Goal: Task Accomplishment & Management: Complete application form

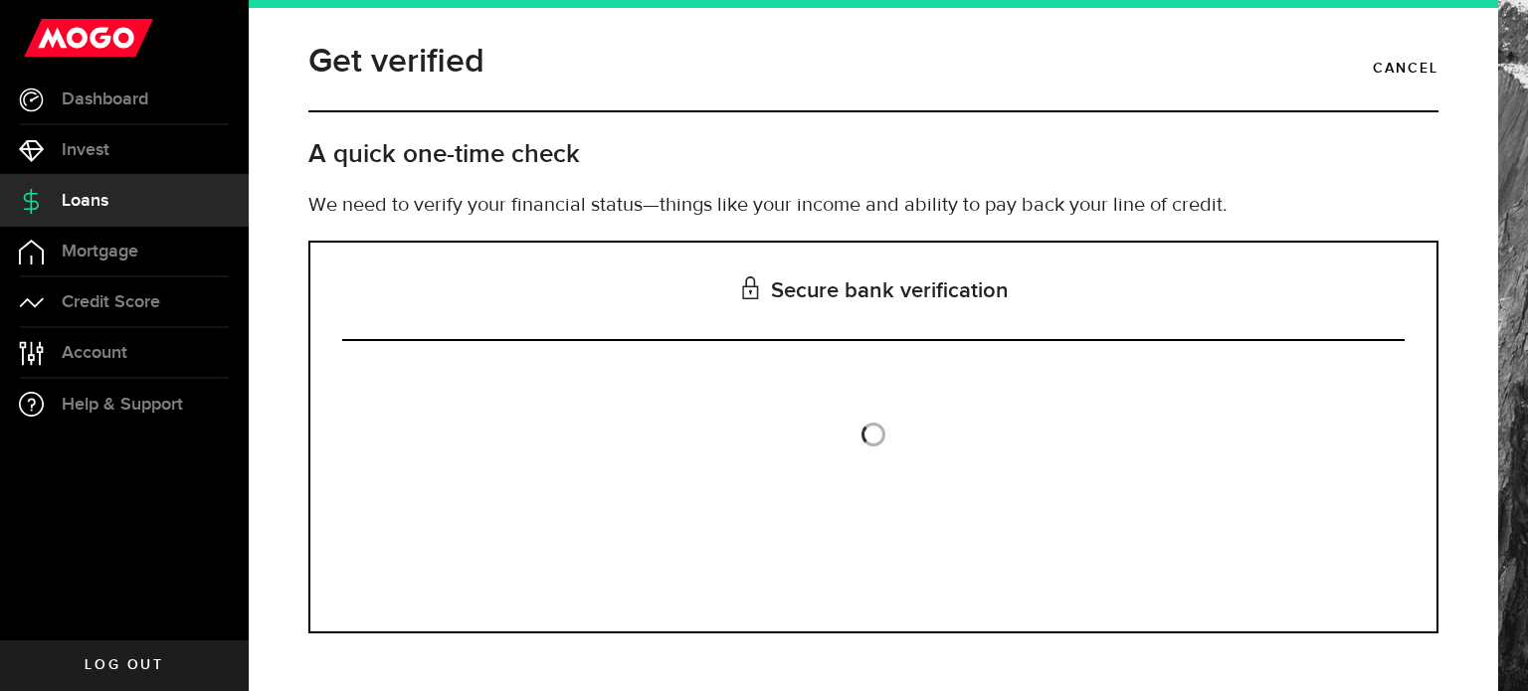
click at [834, 297] on h3 "Secure bank verification" at bounding box center [873, 292] width 1063 height 98
click at [1405, 59] on link "Cancel" at bounding box center [1406, 69] width 66 height 34
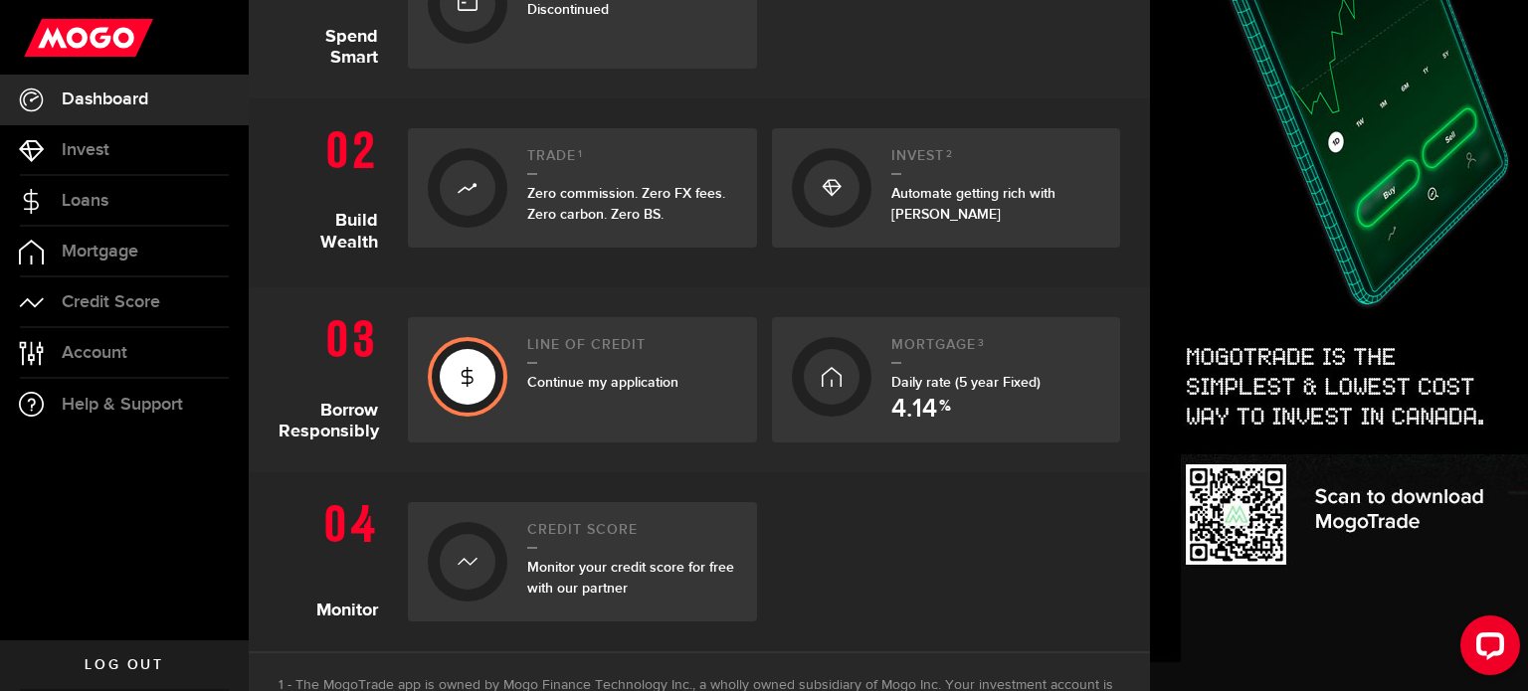
scroll to position [543, 0]
click at [487, 373] on div at bounding box center [468, 375] width 56 height 56
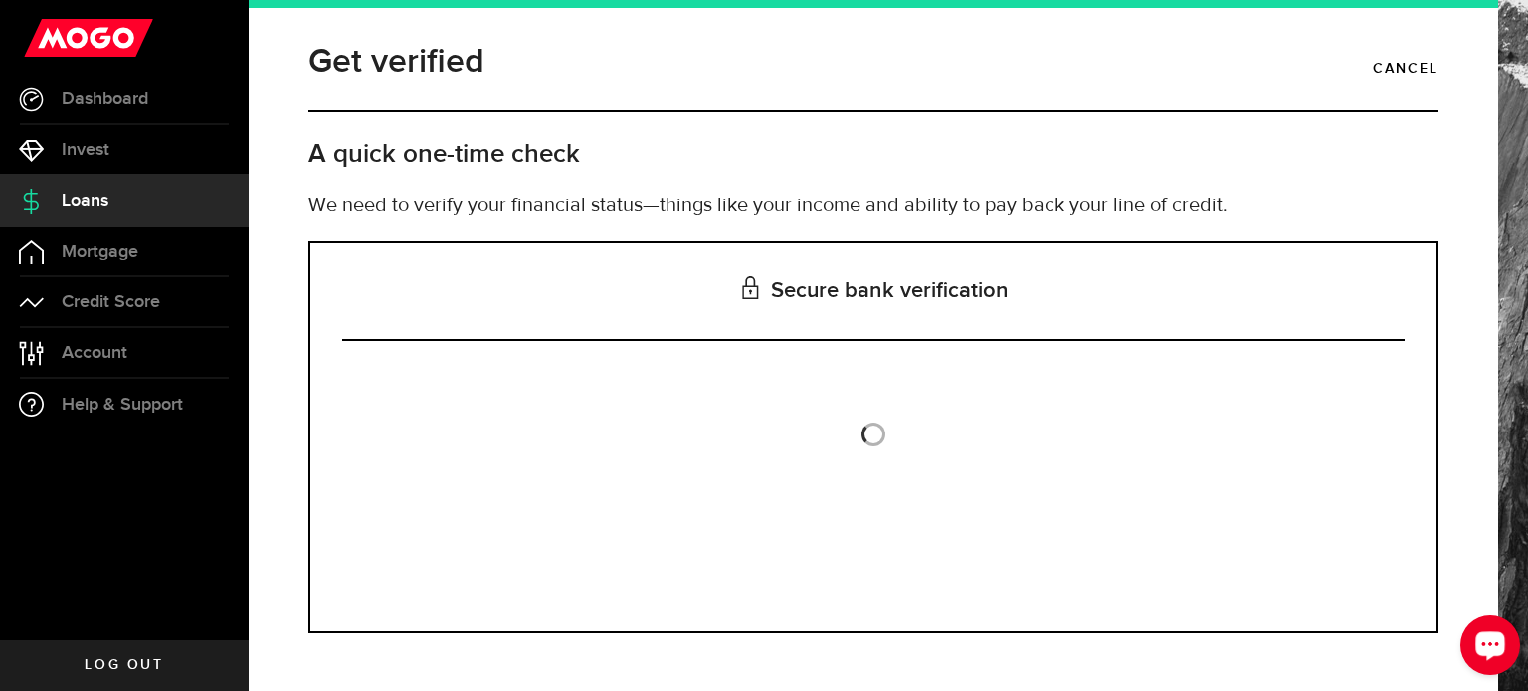
click at [1491, 643] on icon "Open LiveChat chat widget" at bounding box center [1490, 645] width 19 height 13
click at [91, 102] on span "Dashboard" at bounding box center [105, 100] width 87 height 18
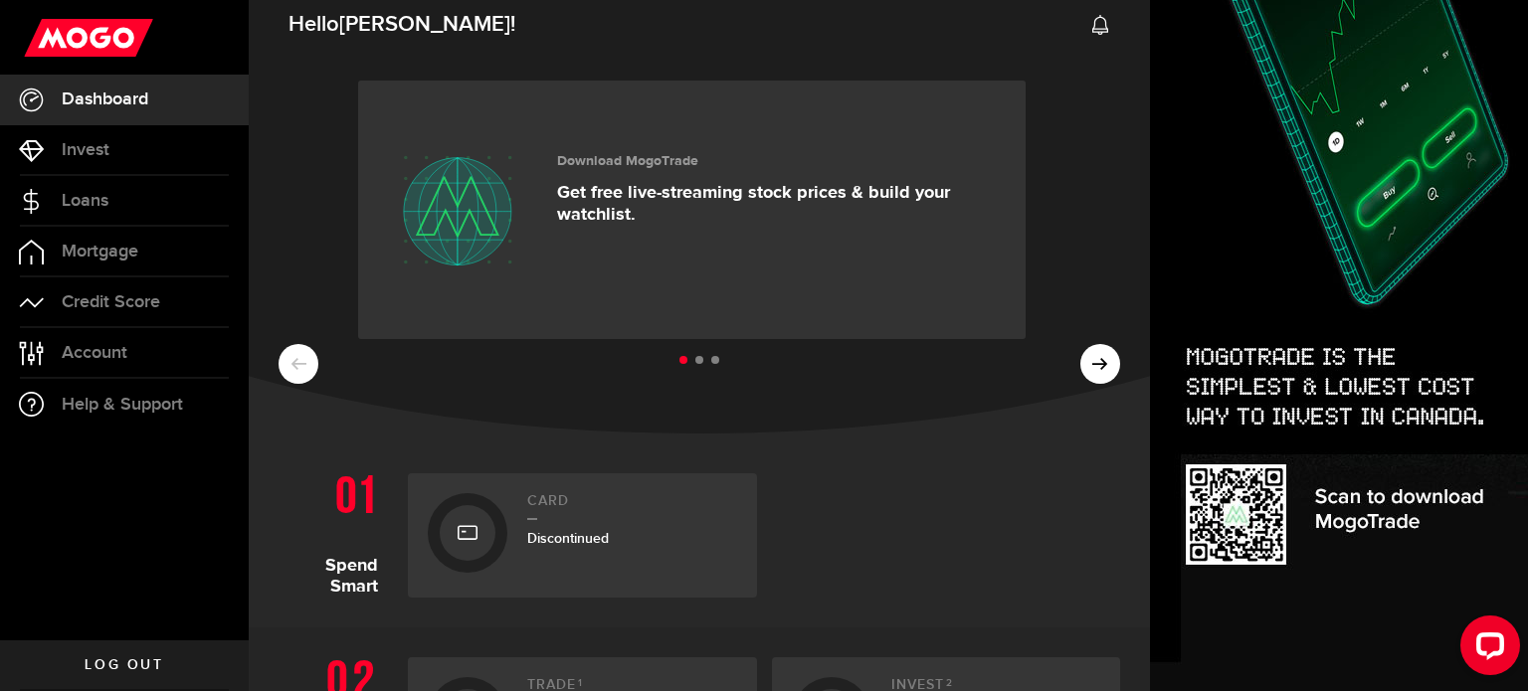
scroll to position [11, 0]
click at [80, 146] on span "Invest" at bounding box center [86, 150] width 48 height 18
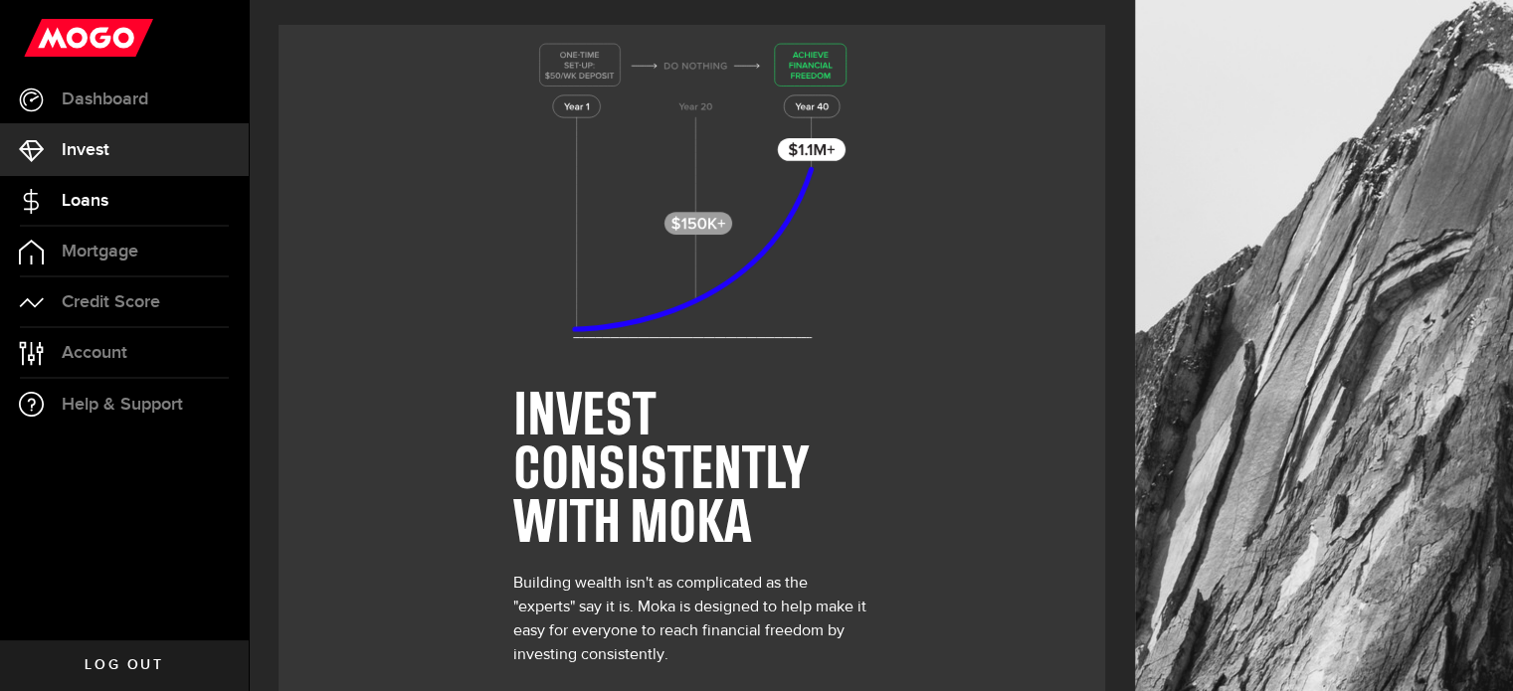
click at [56, 215] on link "Loans" at bounding box center [124, 201] width 249 height 50
